Goal: Check status: Check status

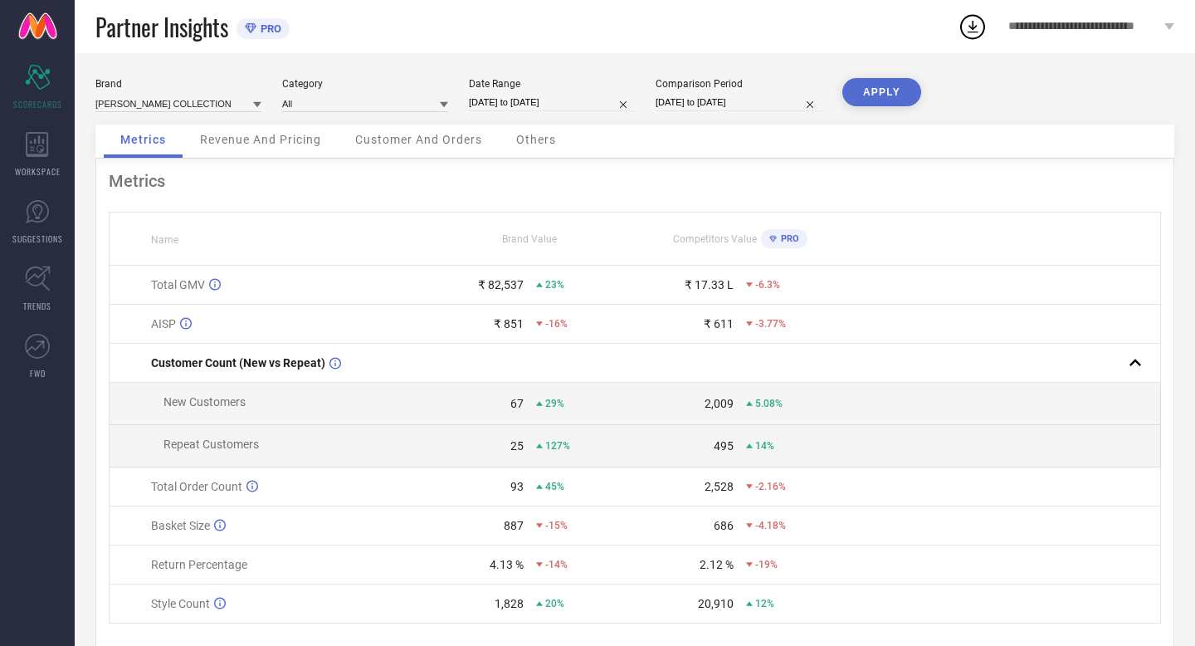
click at [583, 100] on input "[DATE] to [DATE]" at bounding box center [552, 102] width 166 height 17
select select "7"
select select "2025"
select select "8"
select select "2025"
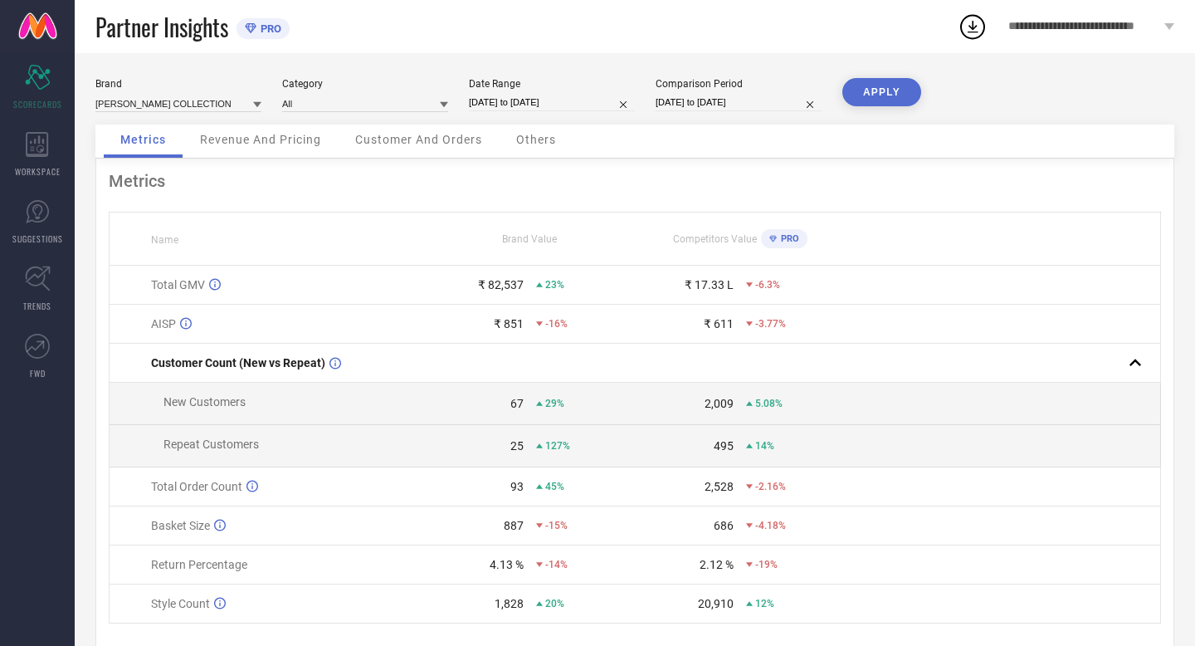
click at [586, 99] on input "[DATE] to [DATE]" at bounding box center [552, 102] width 166 height 17
select select "7"
select select "2025"
select select "8"
select select "2025"
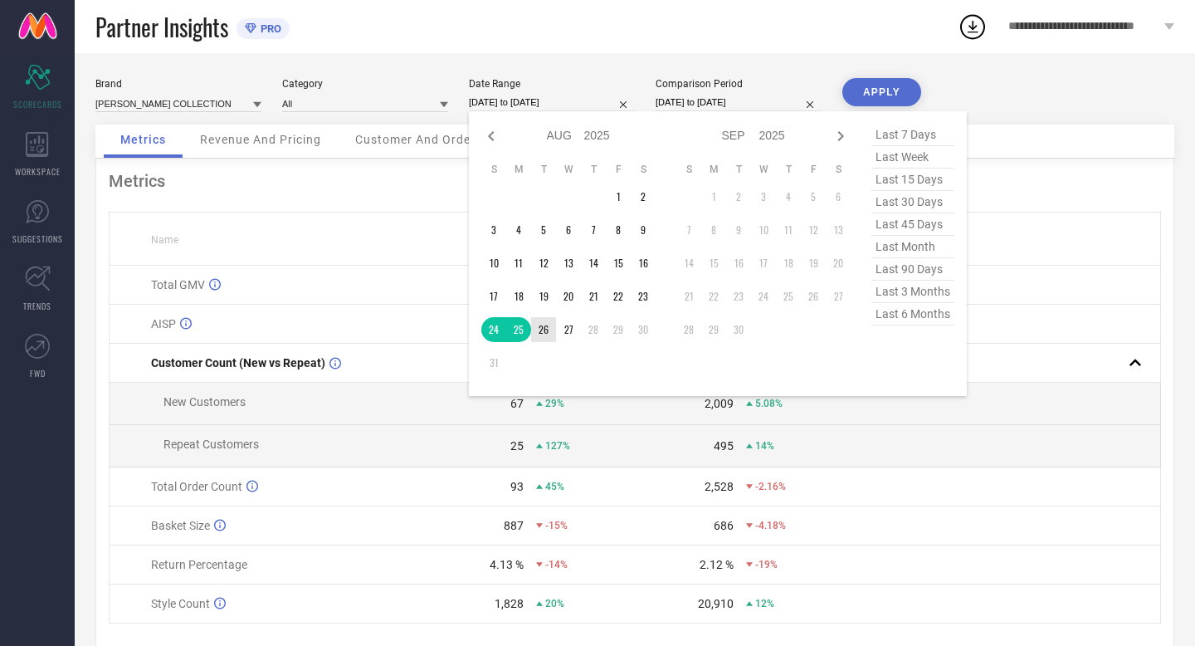
click at [540, 327] on td "26" at bounding box center [543, 329] width 25 height 25
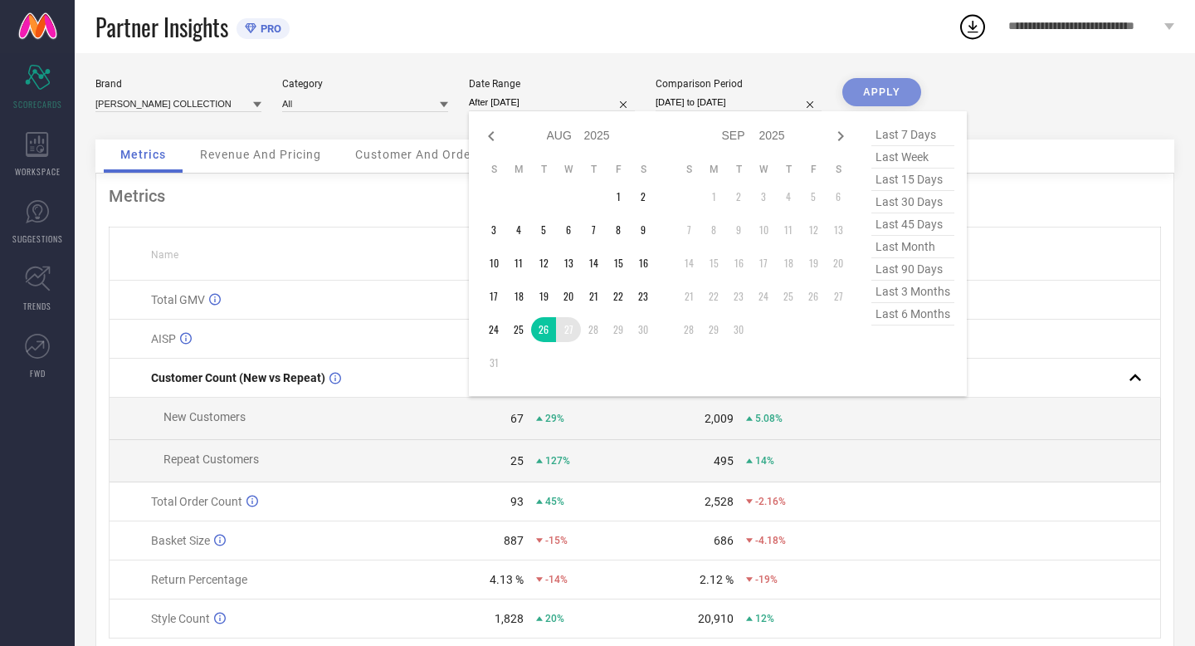
type input "[DATE] to [DATE]"
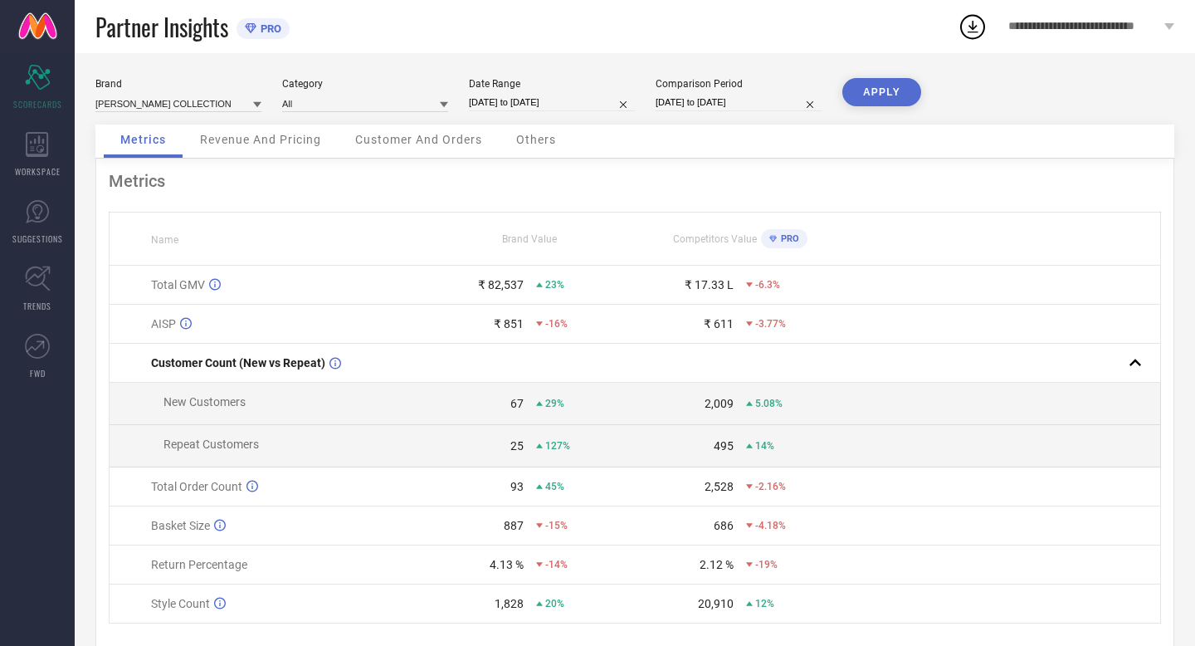
click at [770, 108] on input "[DATE] to [DATE]" at bounding box center [739, 102] width 166 height 17
select select "7"
select select "2024"
select select "8"
select select "2024"
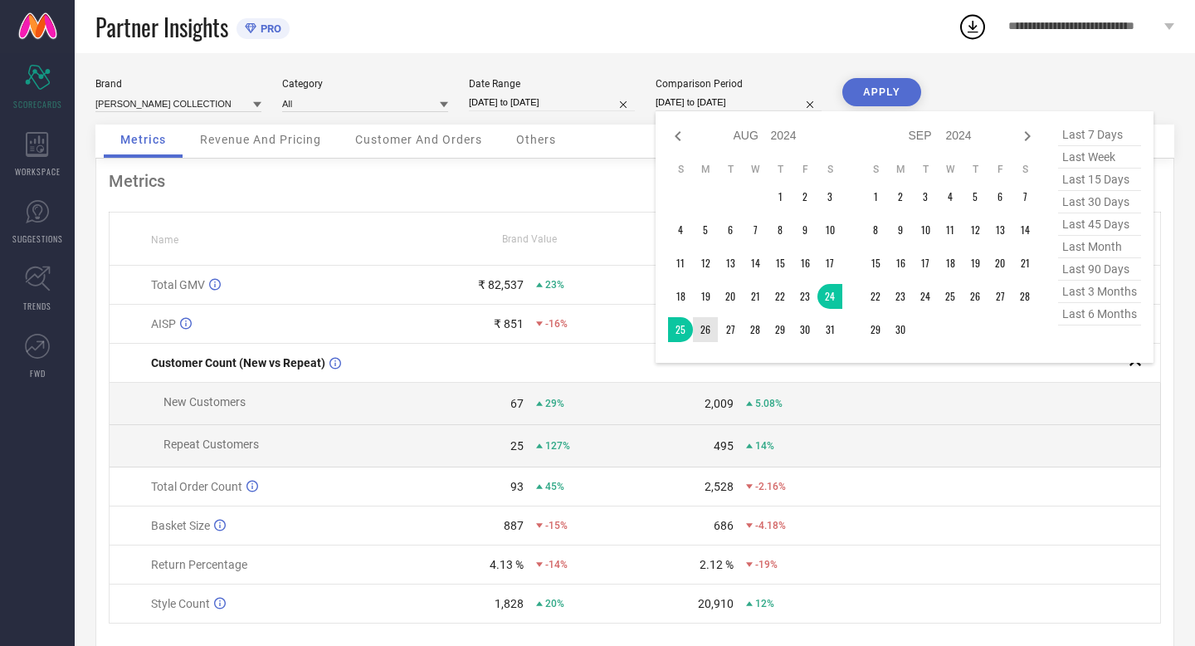
click at [700, 329] on td "26" at bounding box center [705, 329] width 25 height 25
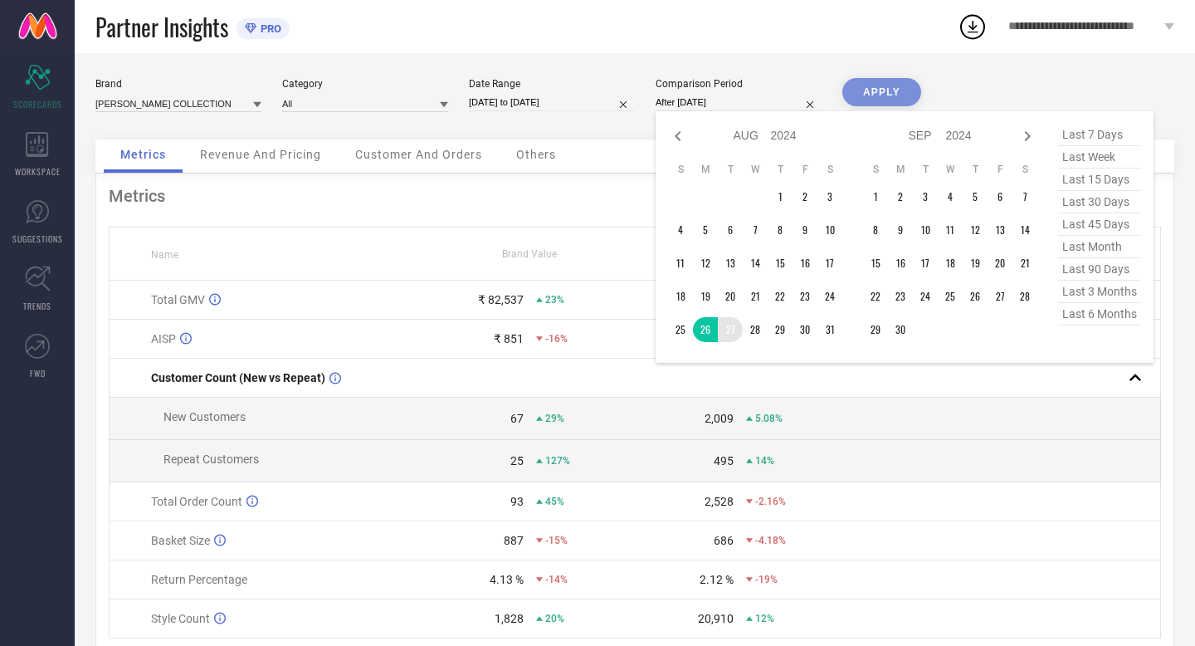
type input "[DATE] to [DATE]"
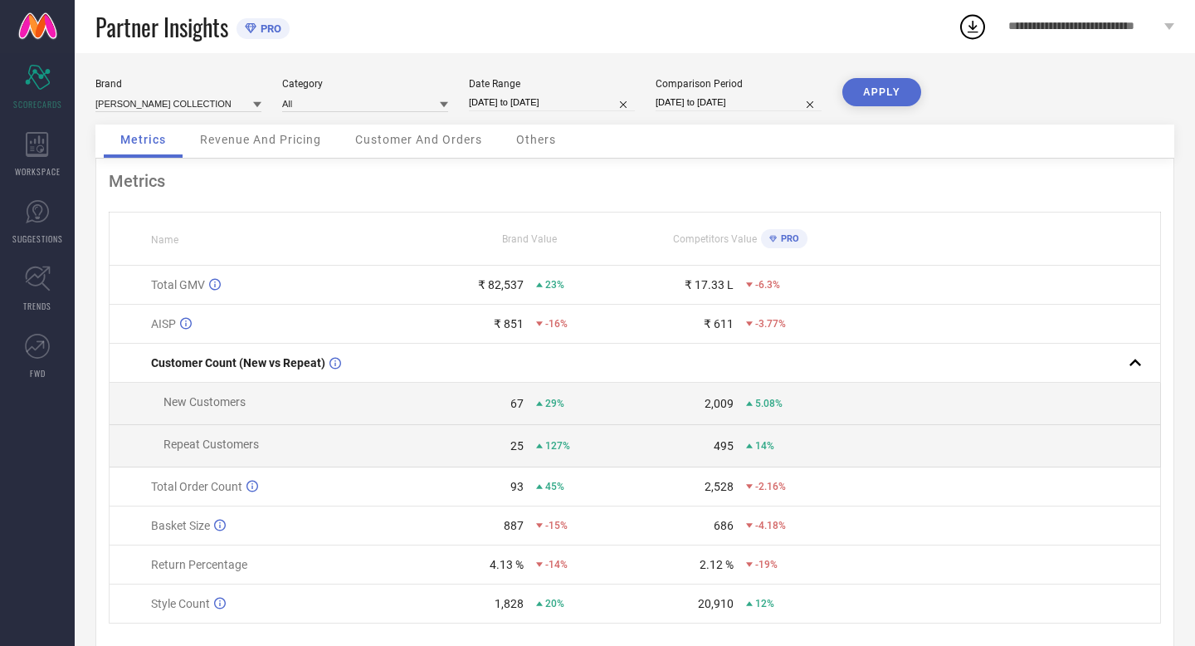
click at [887, 80] on button "APPLY" at bounding box center [881, 92] width 79 height 28
